Goal: Information Seeking & Learning: Check status

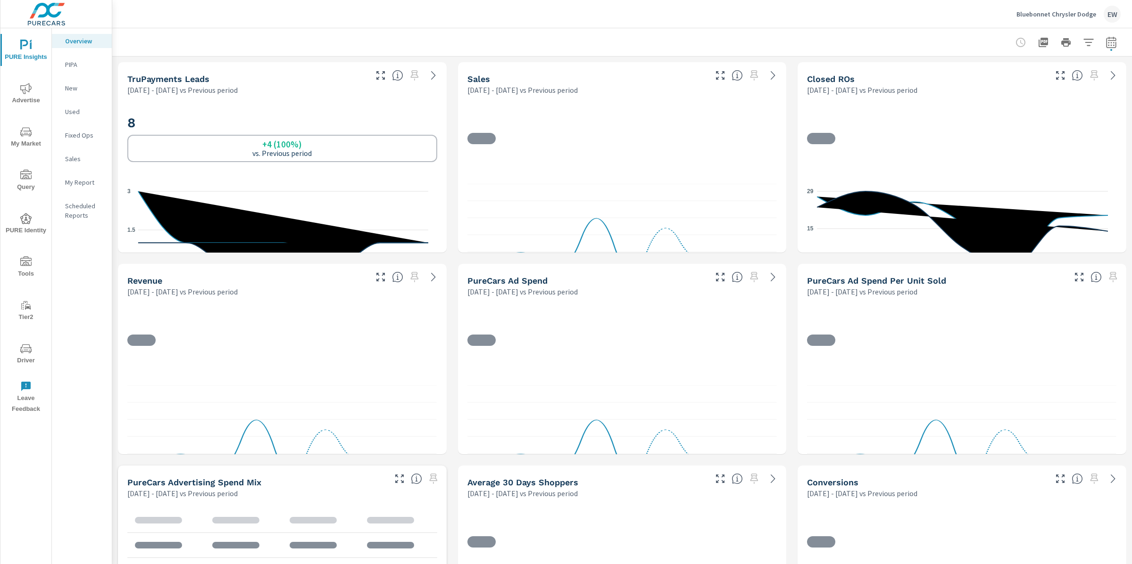
scroll to position [0, 0]
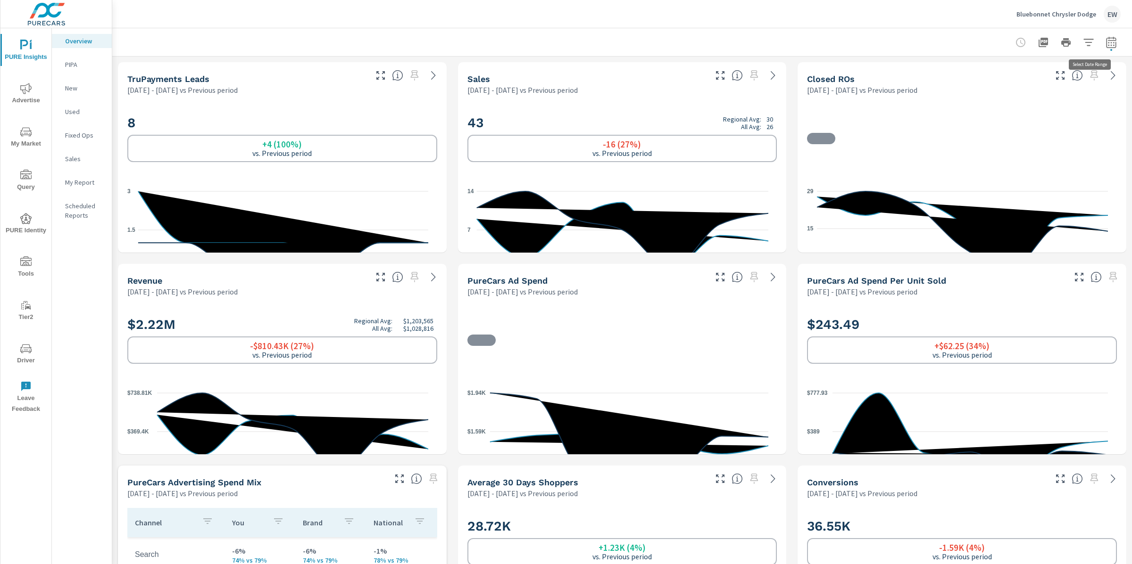
click at [1106, 40] on icon "button" at bounding box center [1111, 41] width 10 height 11
select select "Previous period"
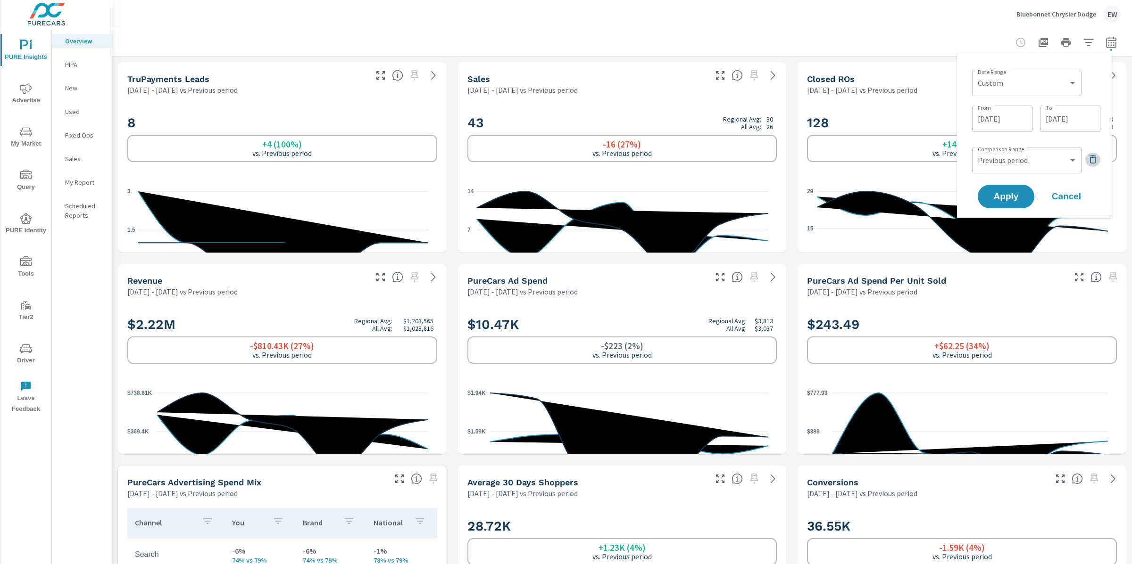
click at [1092, 165] on icon "button" at bounding box center [1092, 159] width 11 height 11
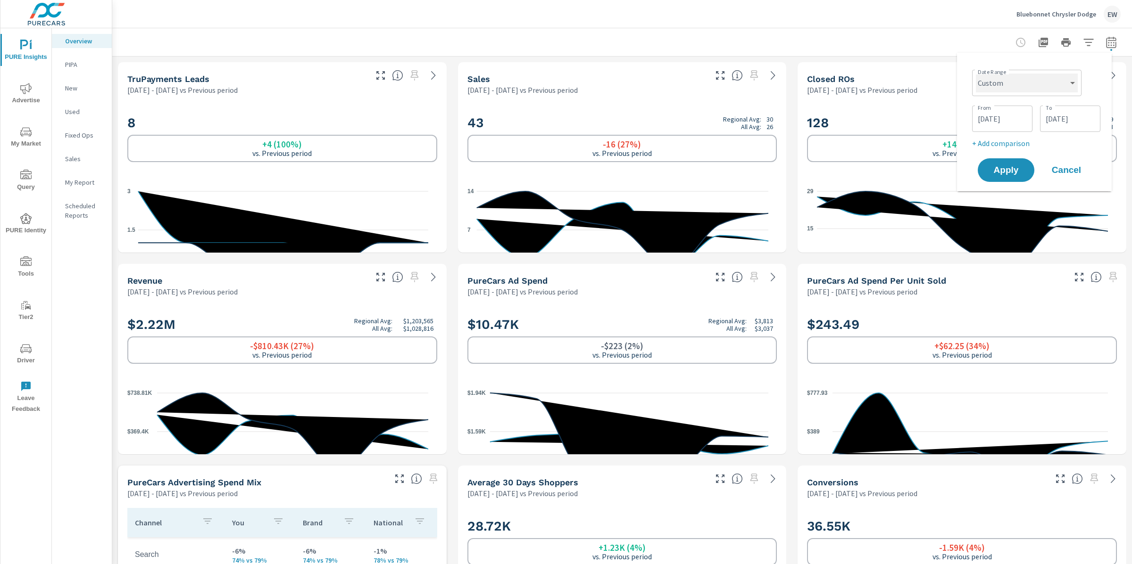
click at [1032, 83] on select "Custom [DATE] Last week Last 7 days Last 14 days Last 30 days Last 45 days Last…" at bounding box center [1027, 83] width 102 height 19
click at [976, 74] on select "Custom [DATE] Last week Last 7 days Last 14 days Last 30 days Last 45 days Last…" at bounding box center [1027, 83] width 102 height 19
select select "Last 14 days"
click at [1001, 113] on p "+ Add comparison" at bounding box center [1036, 107] width 121 height 11
select select "Previous period"
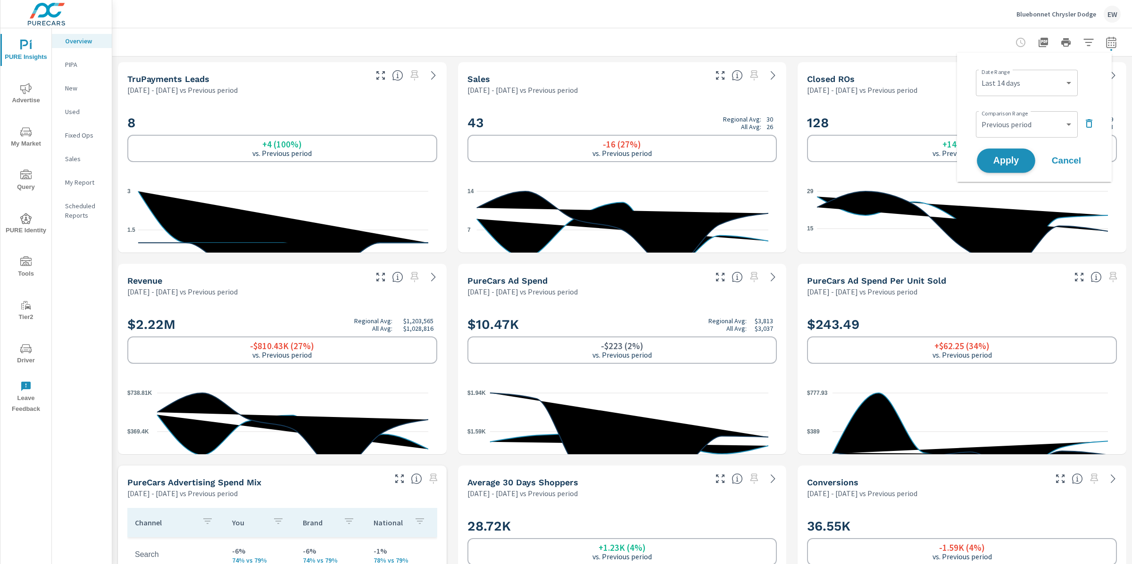
click at [1007, 164] on span "Apply" at bounding box center [1005, 161] width 39 height 9
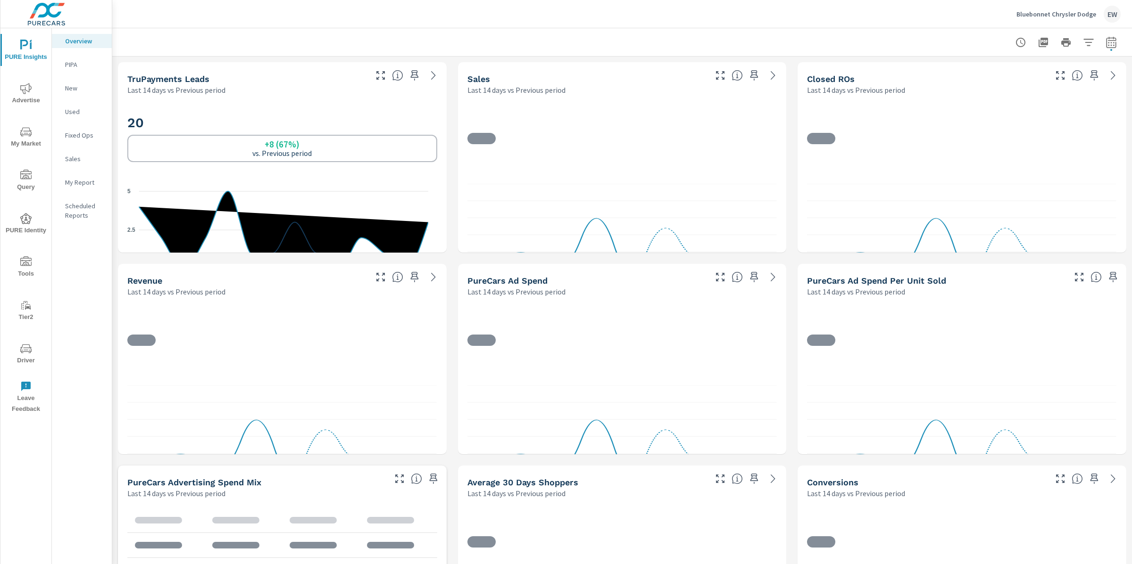
scroll to position [0, 0]
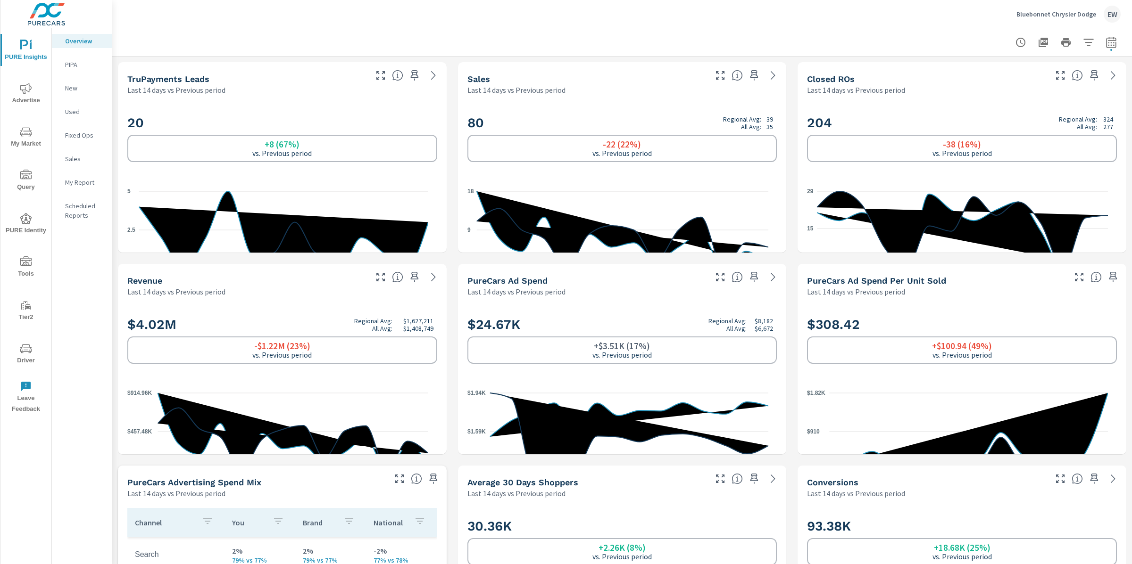
click at [1105, 45] on icon "button" at bounding box center [1110, 42] width 11 height 11
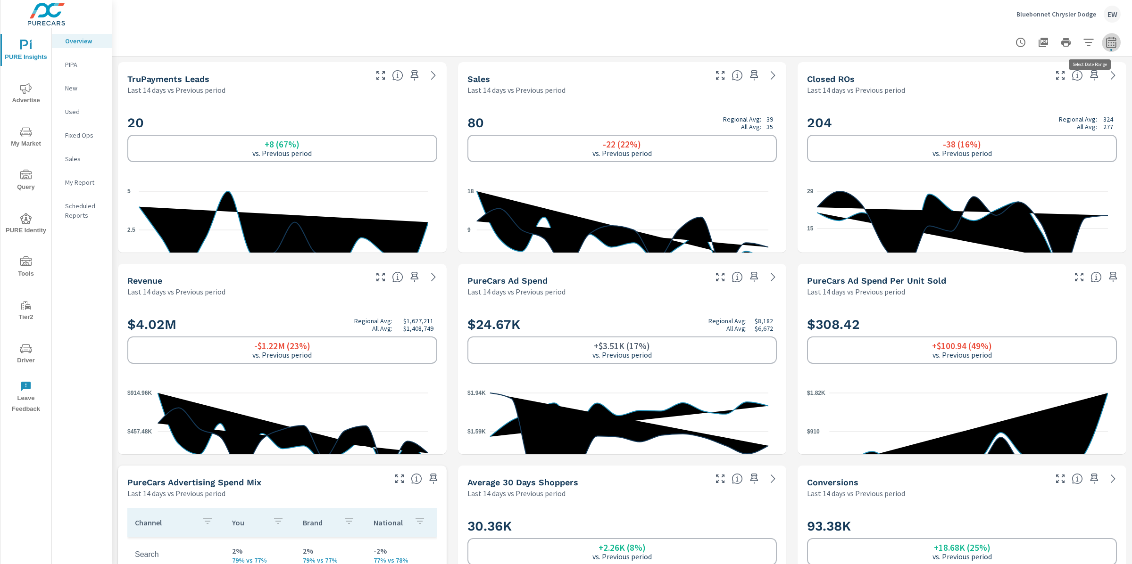
select select "Last 14 days"
select select "Previous period"
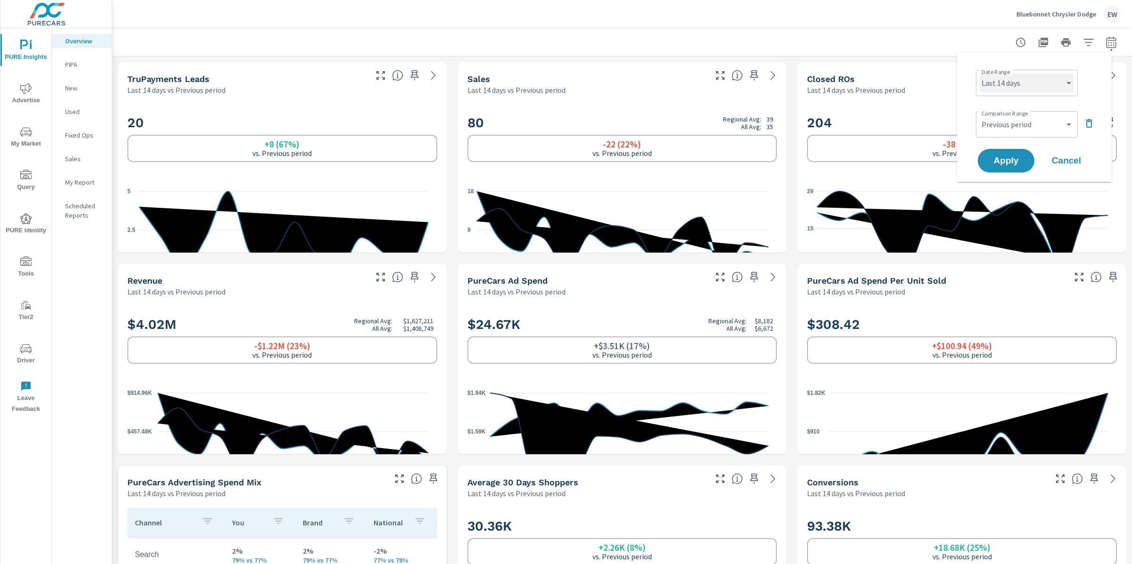
click at [1040, 83] on select "Custom [DATE] Last week Last 7 days Last 14 days Last 30 days Last 45 days Last…" at bounding box center [1026, 83] width 94 height 19
click at [979, 74] on select "Custom [DATE] Last week Last 7 days Last 14 days Last 30 days Last 45 days Last…" at bounding box center [1026, 83] width 94 height 19
select select "Last 7 days"
click at [1000, 163] on span "Apply" at bounding box center [1005, 161] width 39 height 9
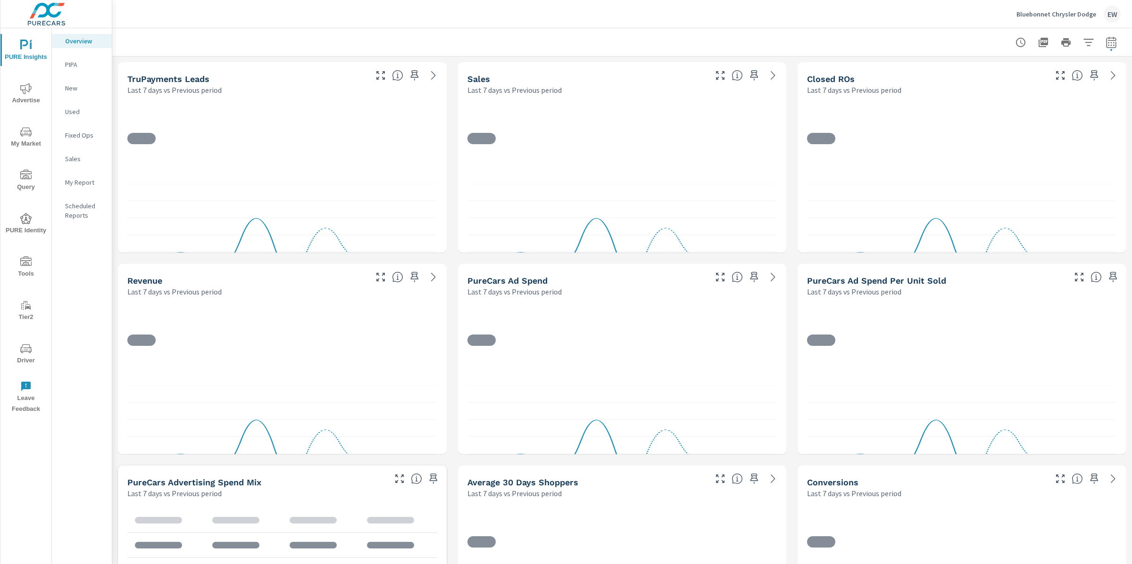
scroll to position [0, 0]
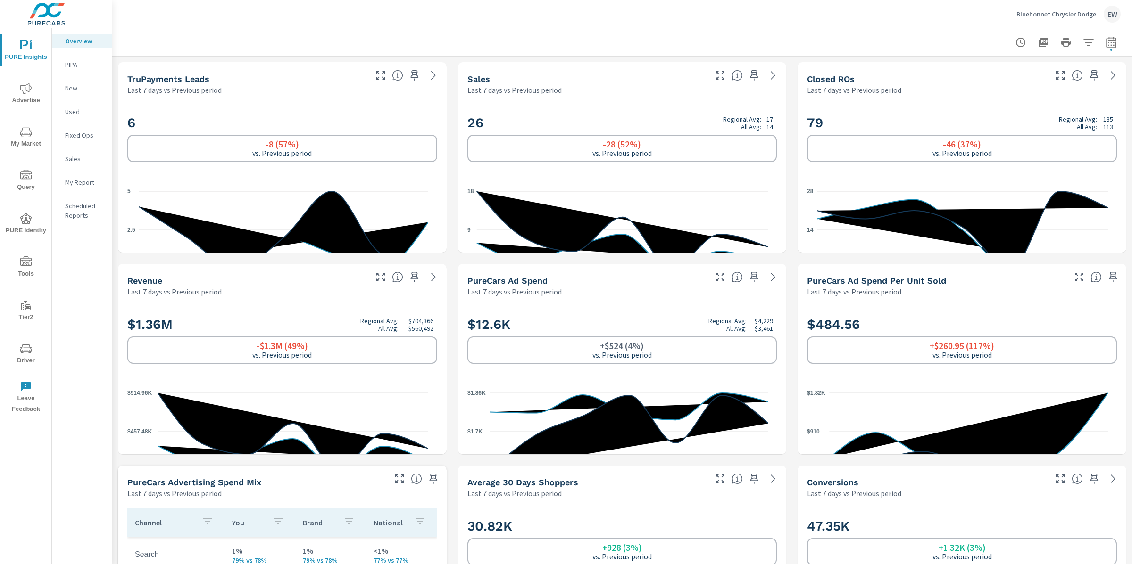
click at [23, 86] on icon "nav menu" at bounding box center [25, 88] width 11 height 11
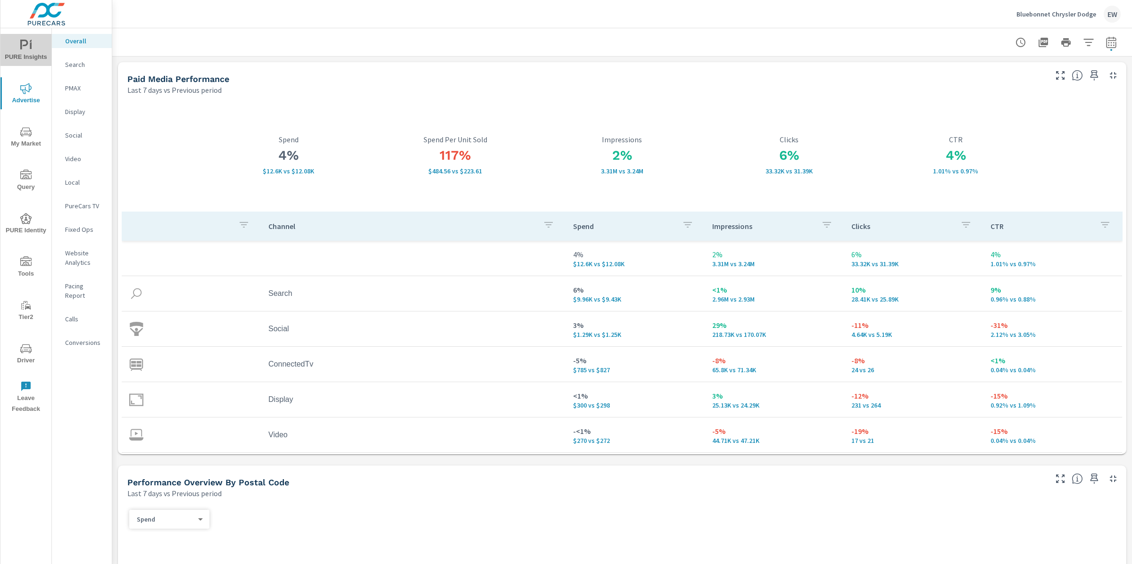
click at [24, 52] on span "PURE Insights" at bounding box center [25, 51] width 45 height 23
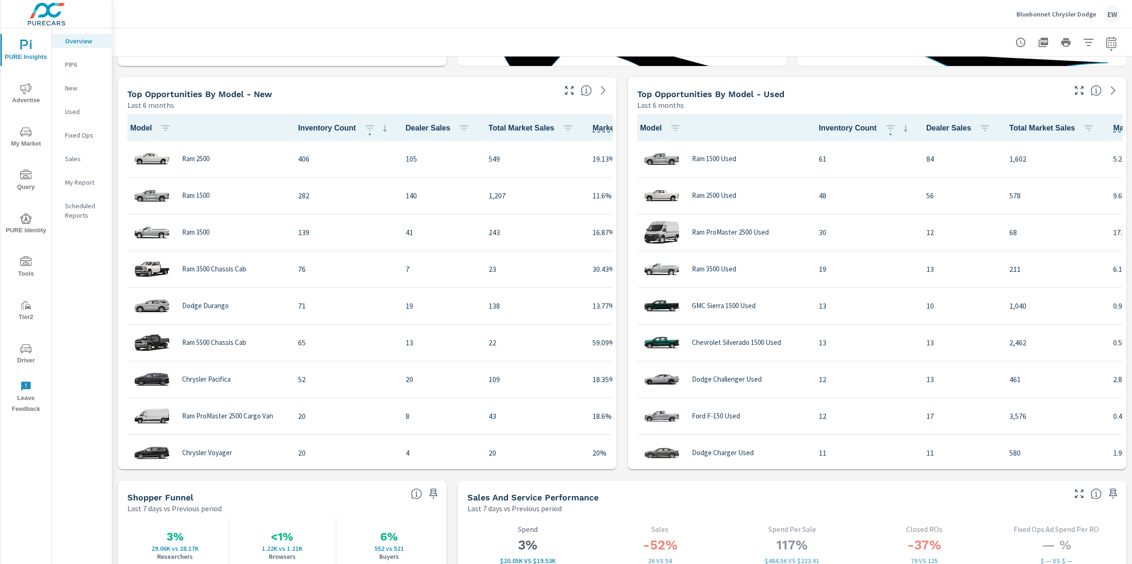
scroll to position [855, 0]
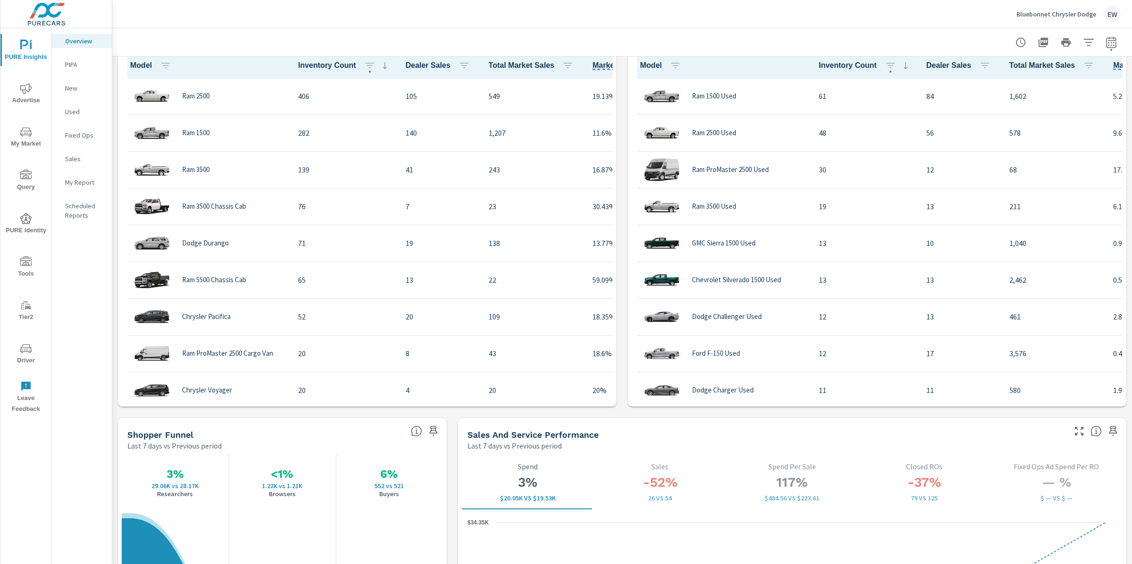
click at [29, 270] on span "Tools" at bounding box center [25, 268] width 45 height 23
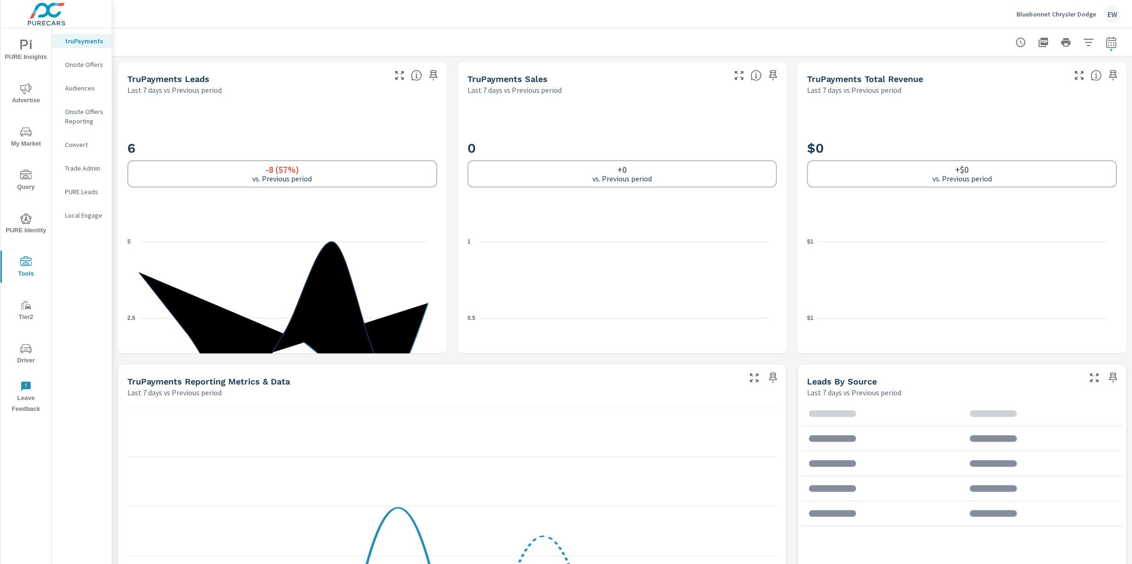
click at [74, 197] on p "PURE Leads" at bounding box center [84, 191] width 39 height 9
